Goal: Information Seeking & Learning: Learn about a topic

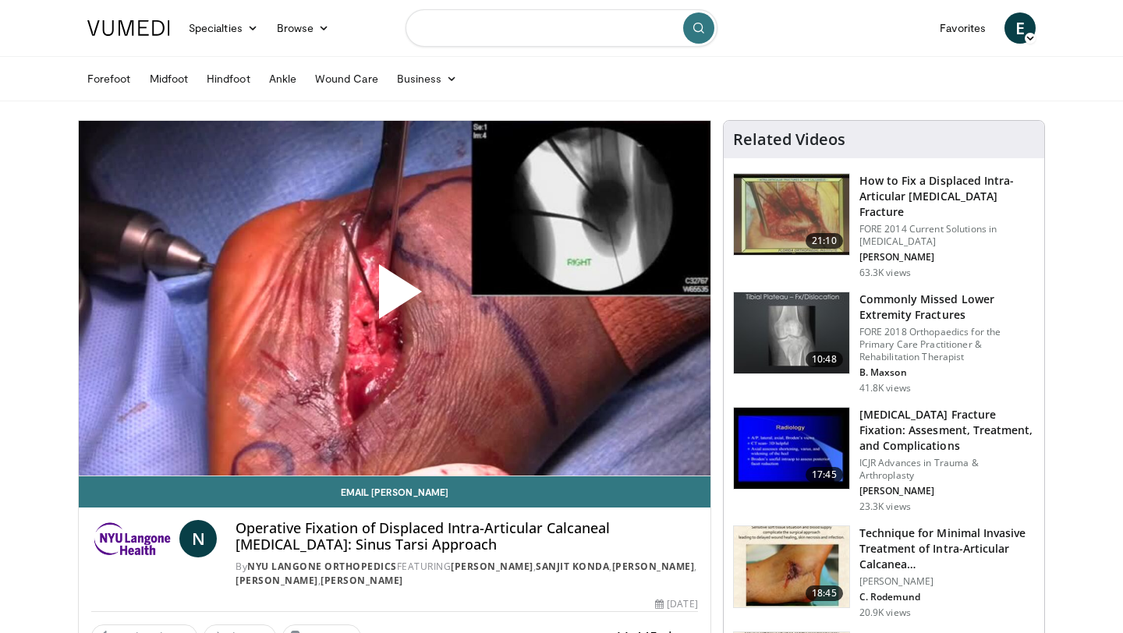
click at [573, 34] on input "Search topics, interventions" at bounding box center [562, 27] width 312 height 37
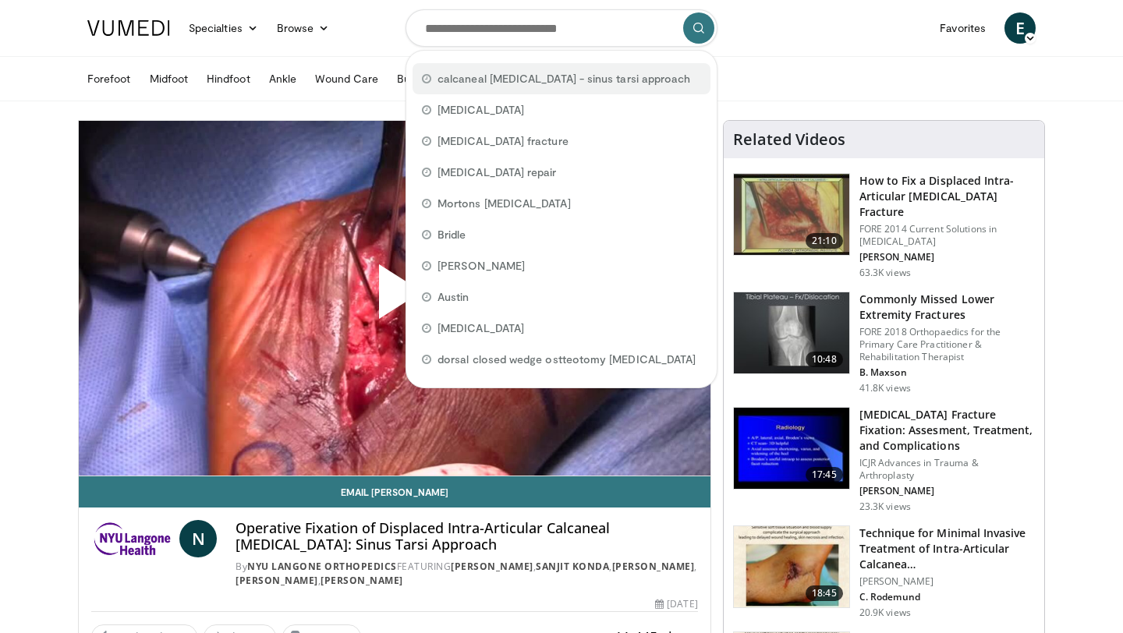
click at [569, 71] on span "calcaneal fractures - sinus tarsi approach" at bounding box center [564, 79] width 253 height 16
type input "**********"
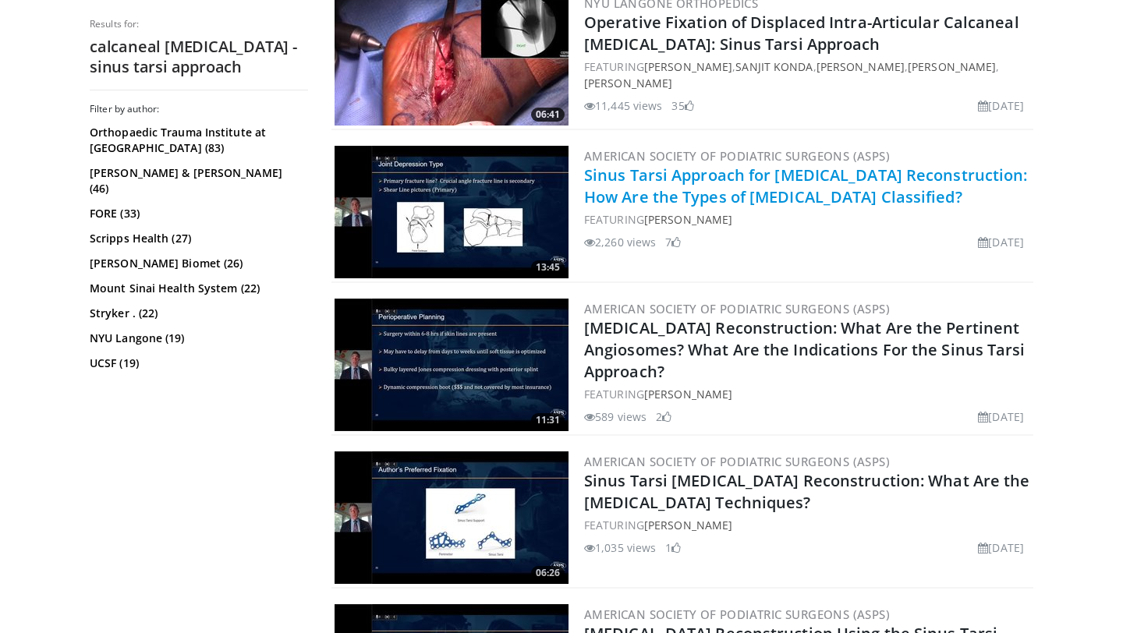
scroll to position [338, 0]
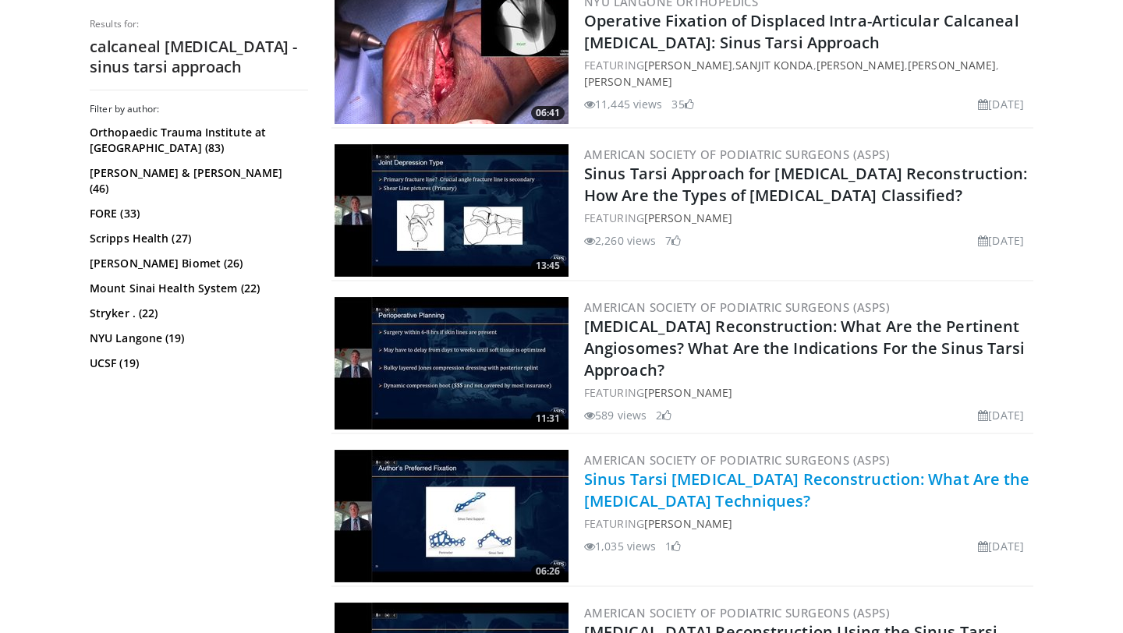
click at [744, 482] on link "Sinus Tarsi [MEDICAL_DATA] Reconstruction: What Are the [MEDICAL_DATA] Techniqu…" at bounding box center [807, 490] width 446 height 43
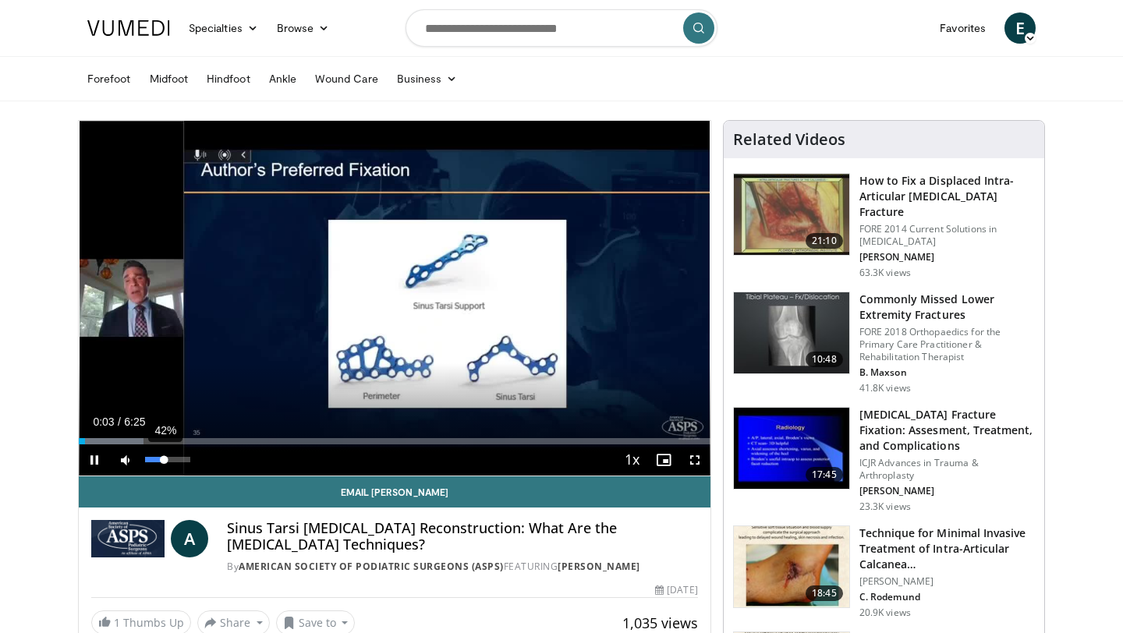
click at [164, 459] on div "42%" at bounding box center [167, 459] width 44 height 5
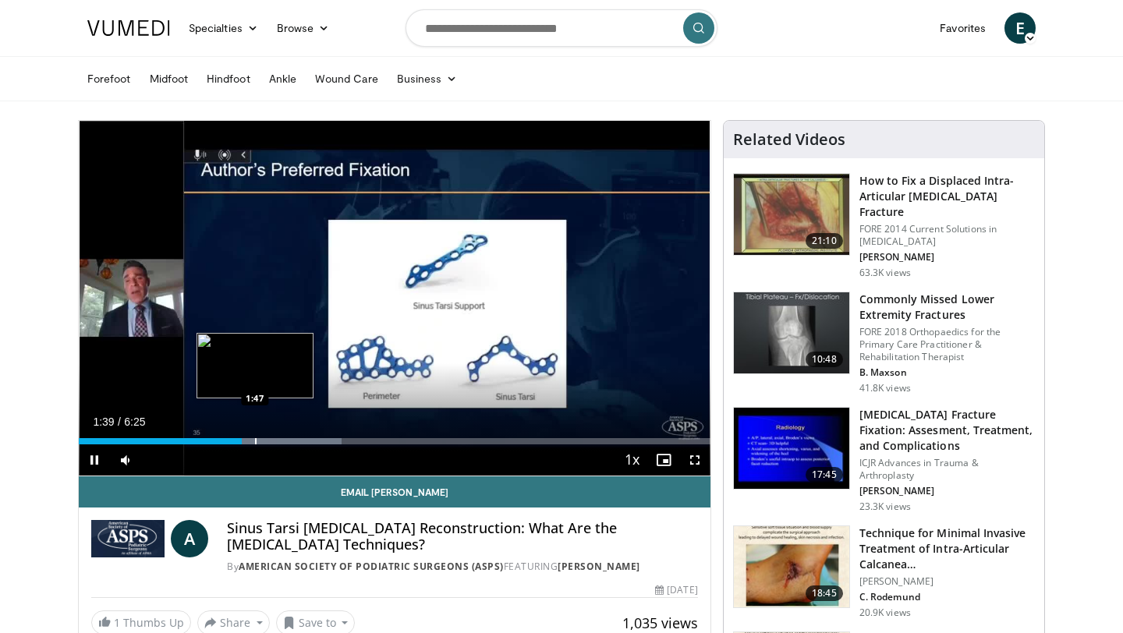
click at [255, 439] on div "Progress Bar" at bounding box center [256, 441] width 2 height 6
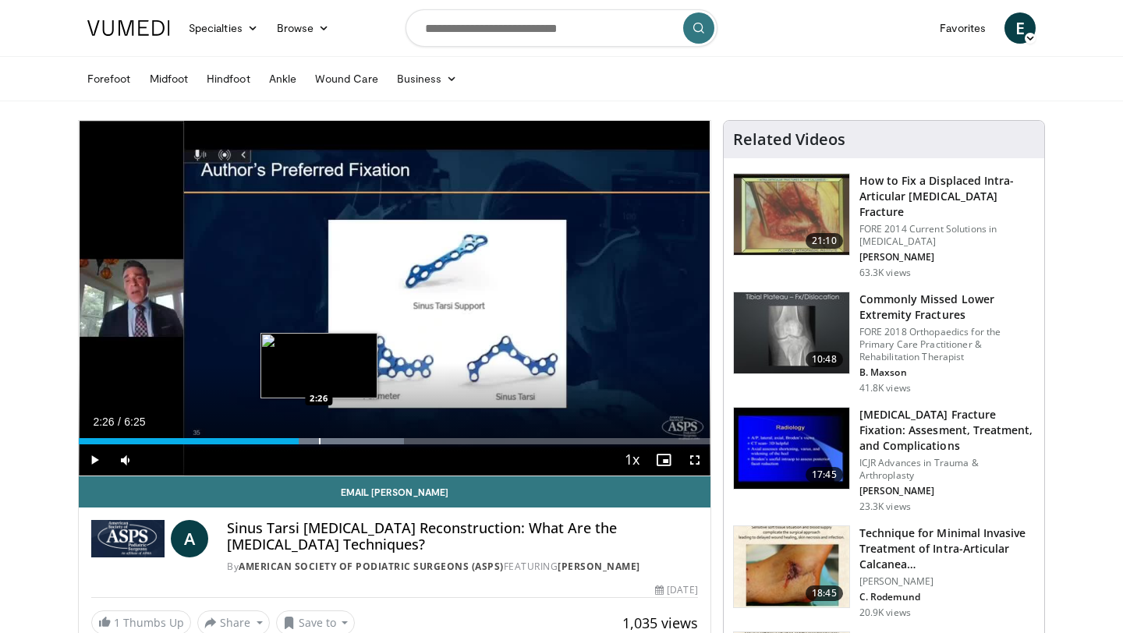
click at [319, 440] on div "Progress Bar" at bounding box center [320, 441] width 2 height 6
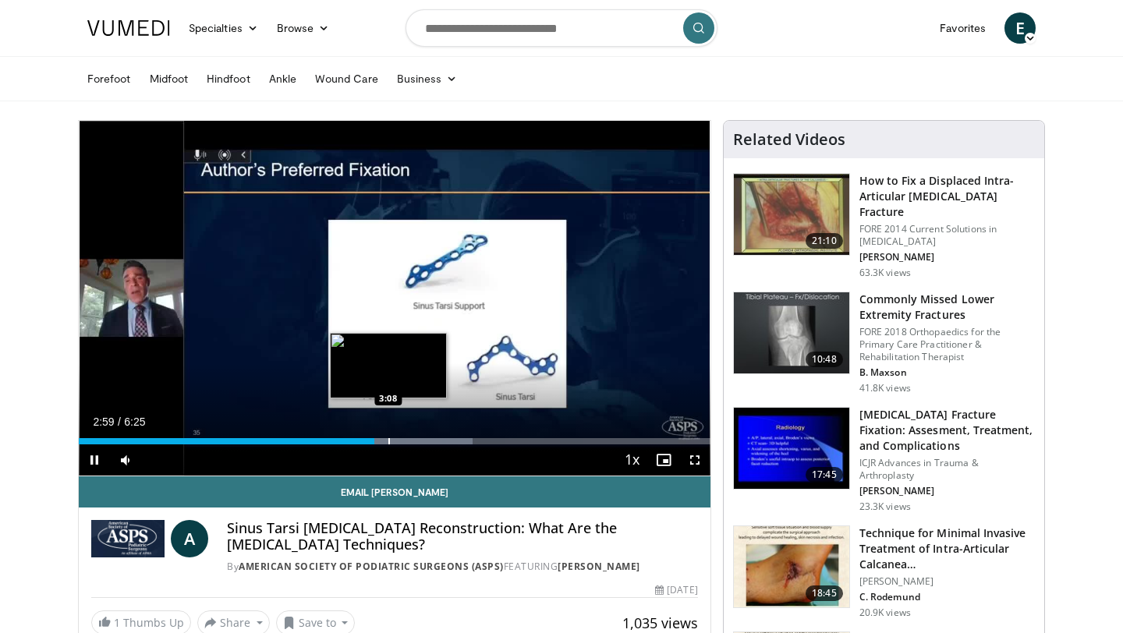
click at [388, 442] on div "Progress Bar" at bounding box center [389, 441] width 2 height 6
click at [406, 440] on div "Progress Bar" at bounding box center [407, 441] width 2 height 6
click at [418, 442] on div "Progress Bar" at bounding box center [419, 441] width 2 height 6
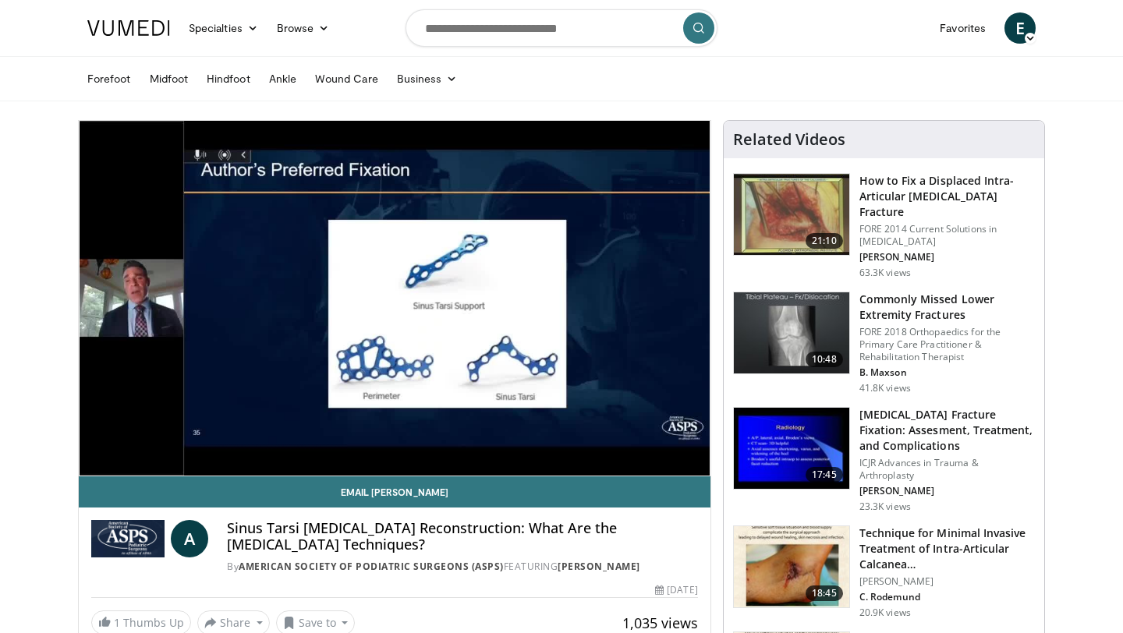
click at [432, 442] on div "10 seconds Tap to unmute" at bounding box center [395, 298] width 632 height 355
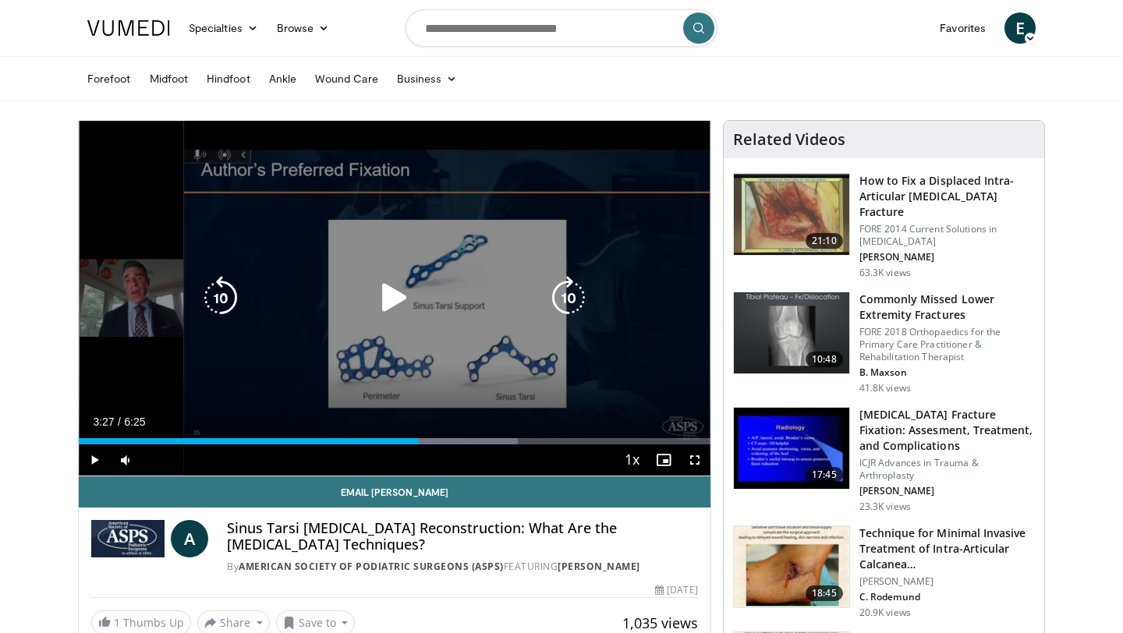
click at [397, 295] on icon "Video Player" at bounding box center [395, 298] width 44 height 44
click at [395, 296] on icon "Video Player" at bounding box center [395, 298] width 44 height 44
